Goal: Task Accomplishment & Management: Complete application form

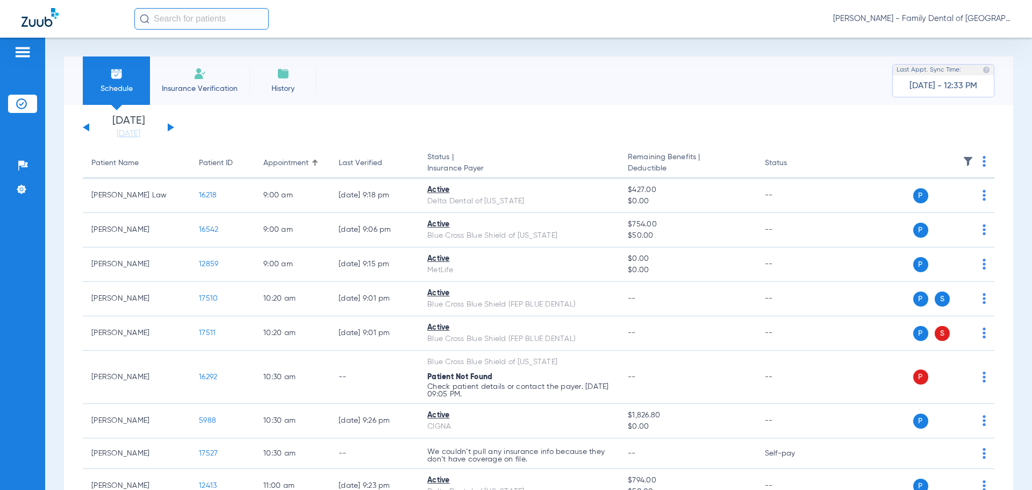
click at [223, 86] on span "Insurance Verification" at bounding box center [199, 88] width 83 height 11
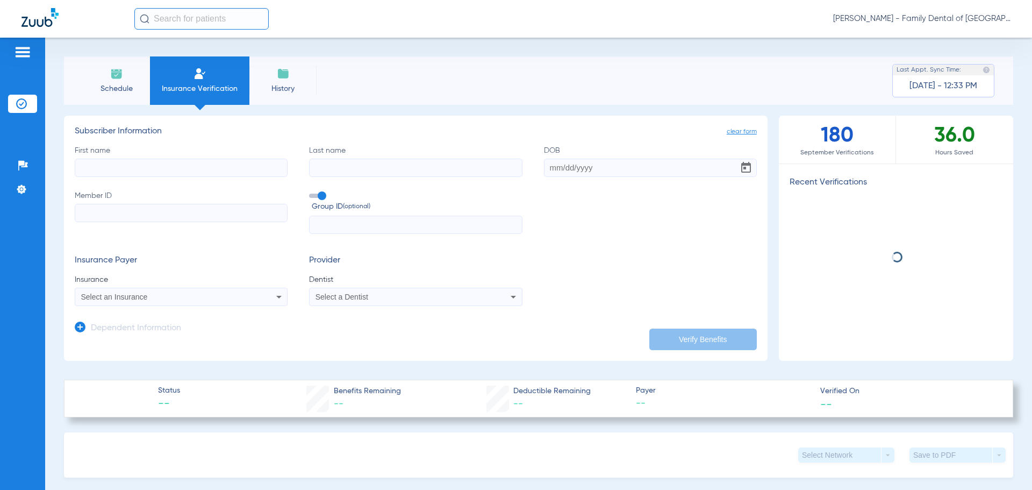
click at [222, 166] on input "First name" at bounding box center [181, 168] width 213 height 18
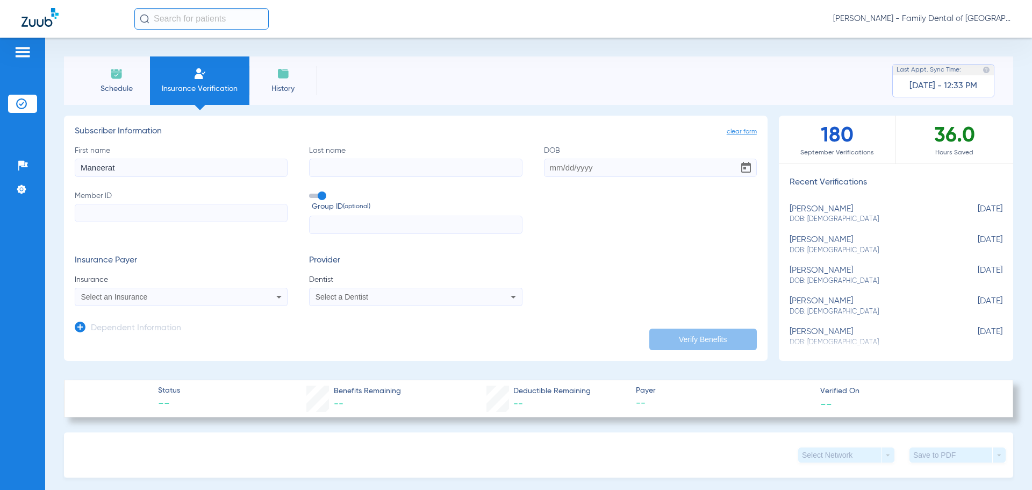
type input "Maneerat"
click at [318, 165] on input "Last name" at bounding box center [415, 168] width 213 height 18
type input "[PERSON_NAME]"
click at [539, 169] on div "First name [PERSON_NAME] Last name [PERSON_NAME] Member ID Group ID (optional)" at bounding box center [416, 189] width 682 height 89
click at [549, 166] on input "DOB" at bounding box center [650, 168] width 213 height 18
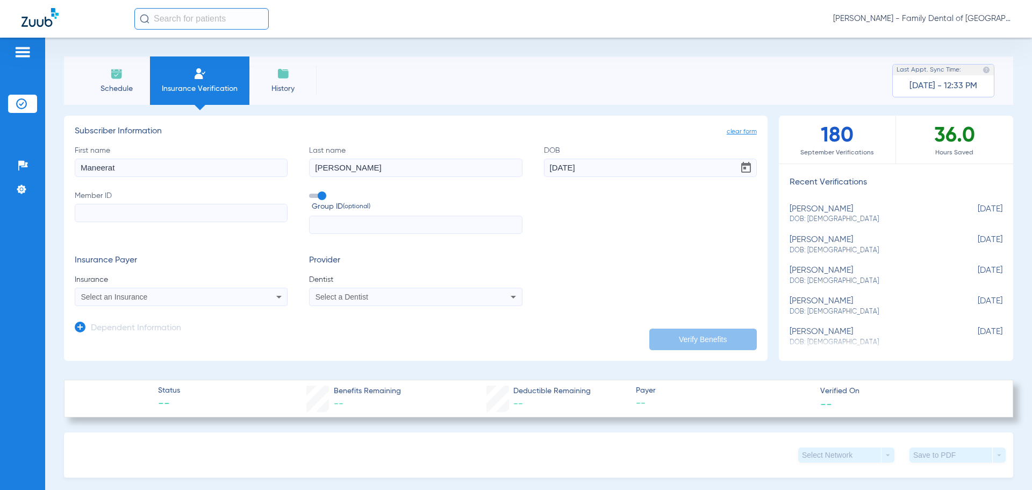
type input "[DATE]"
click at [206, 220] on input "Member ID" at bounding box center [181, 213] width 213 height 18
click at [317, 222] on input "text" at bounding box center [415, 225] width 213 height 18
click at [140, 215] on input "UFL" at bounding box center [181, 213] width 213 height 18
type input "UFL9"
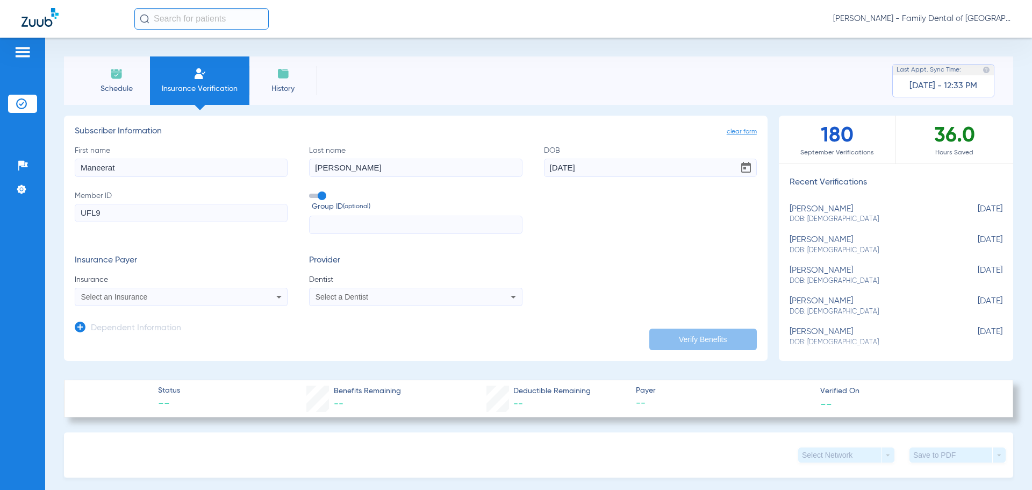
drag, startPoint x: 140, startPoint y: 215, endPoint x: 23, endPoint y: 203, distance: 117.2
click at [23, 203] on div "Patients Insurance Verification Setup Help Center Settings Schedule Insurance V…" at bounding box center [516, 283] width 1032 height 490
type input "922721507"
click at [347, 221] on input "text" at bounding box center [415, 225] width 213 height 18
type input "71435"
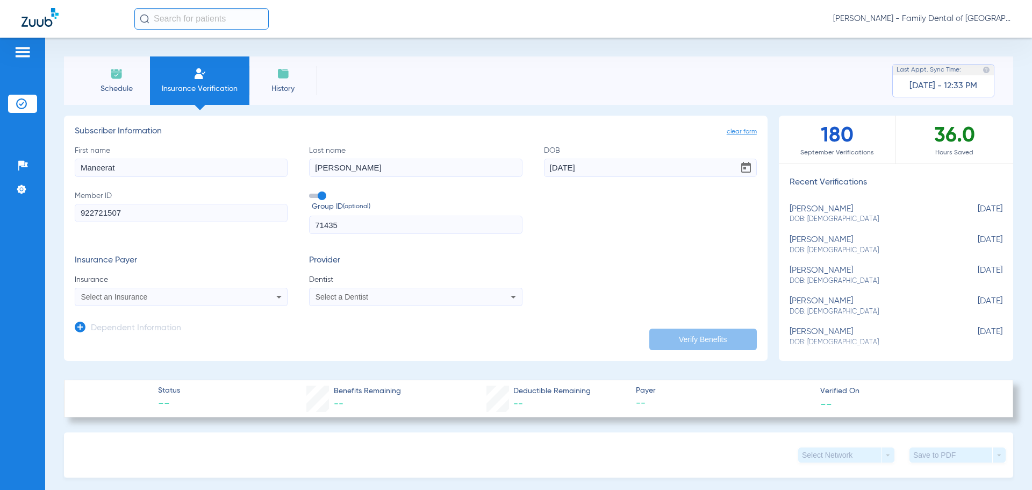
click at [273, 294] on icon at bounding box center [279, 296] width 13 height 13
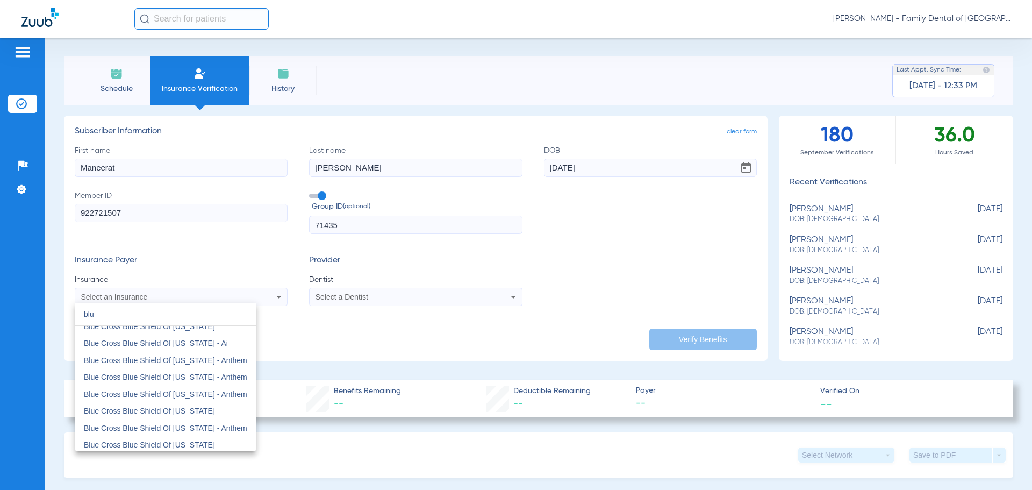
scroll to position [161, 0]
type input "blu"
click at [195, 406] on mat-option "Blue Cross Blue Shield Of [US_STATE]" at bounding box center [165, 410] width 181 height 17
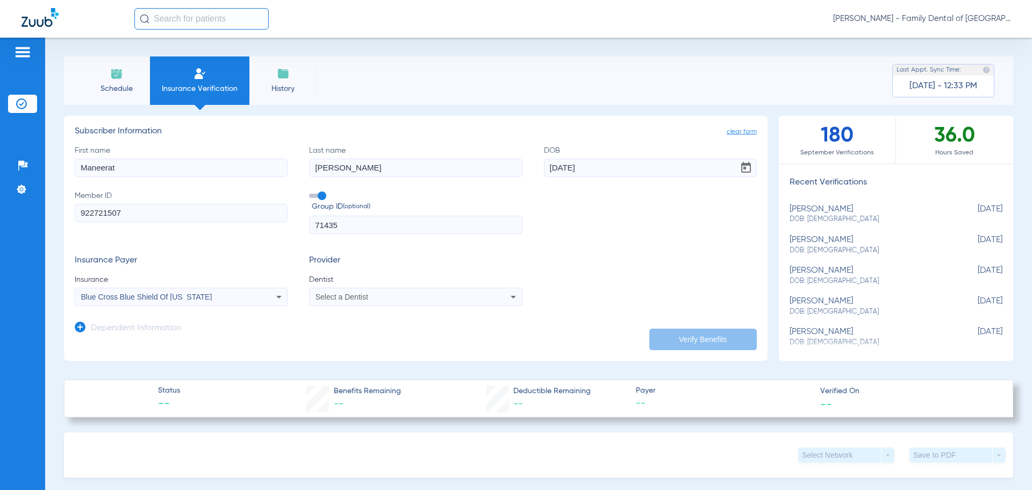
click at [468, 299] on div "Select a Dentist" at bounding box center [396, 297] width 161 height 8
type input "gre"
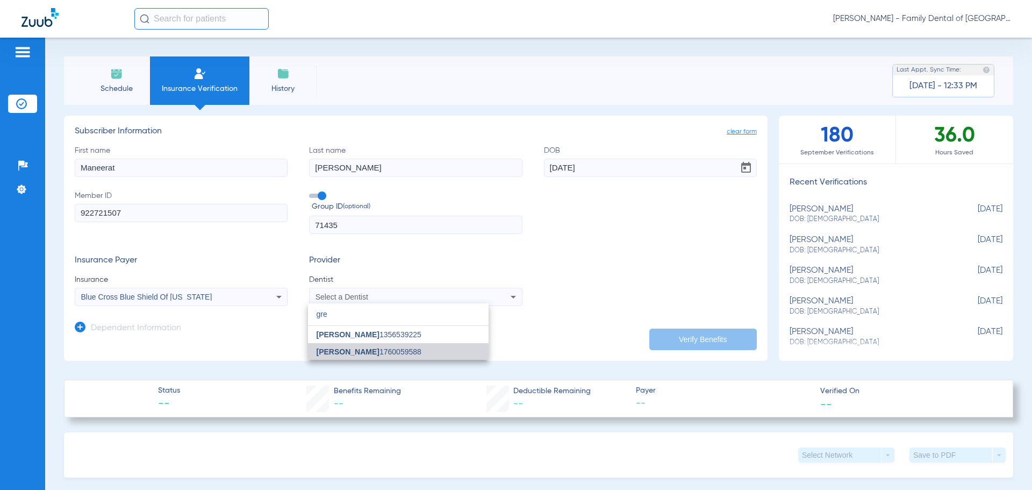
click at [380, 351] on span "[PERSON_NAME] 1760059588" at bounding box center [369, 352] width 105 height 8
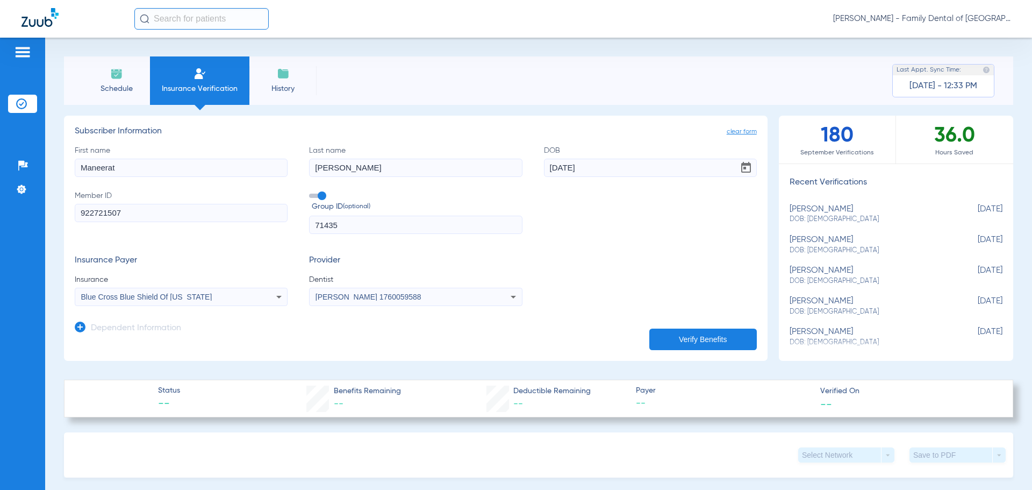
click at [677, 338] on button "Verify Benefits" at bounding box center [704, 340] width 108 height 22
